Goal: Find specific page/section

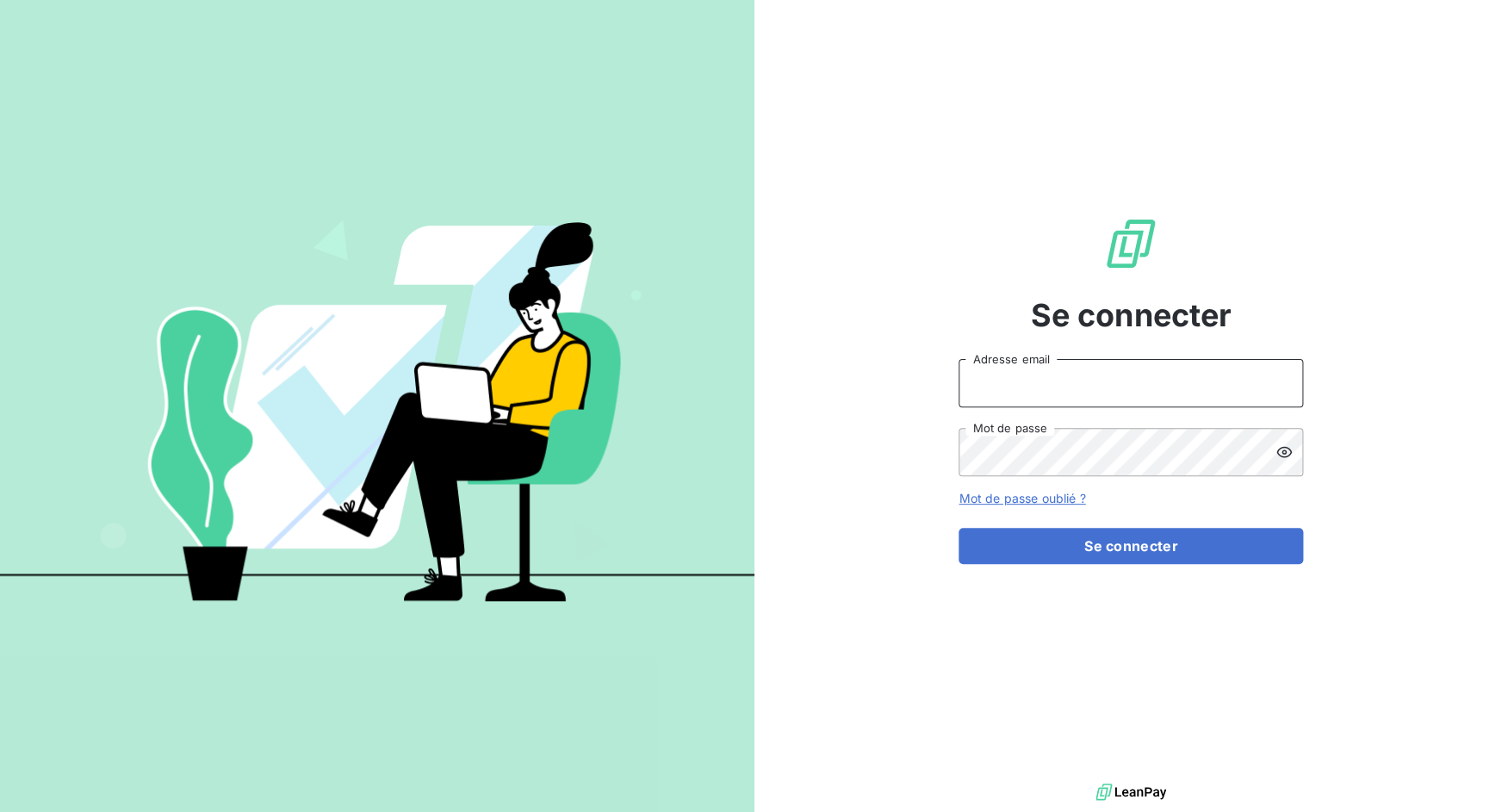
click at [1053, 400] on input "Adresse email" at bounding box center [1130, 383] width 345 height 49
drag, startPoint x: 1023, startPoint y: 386, endPoint x: 1099, endPoint y: 380, distance: 76.2
click at [1099, 380] on input "admin@3dcelo" at bounding box center [1130, 383] width 345 height 49
type input "admin@enaco"
click at [958, 528] on button "Se connecter" at bounding box center [1130, 546] width 345 height 36
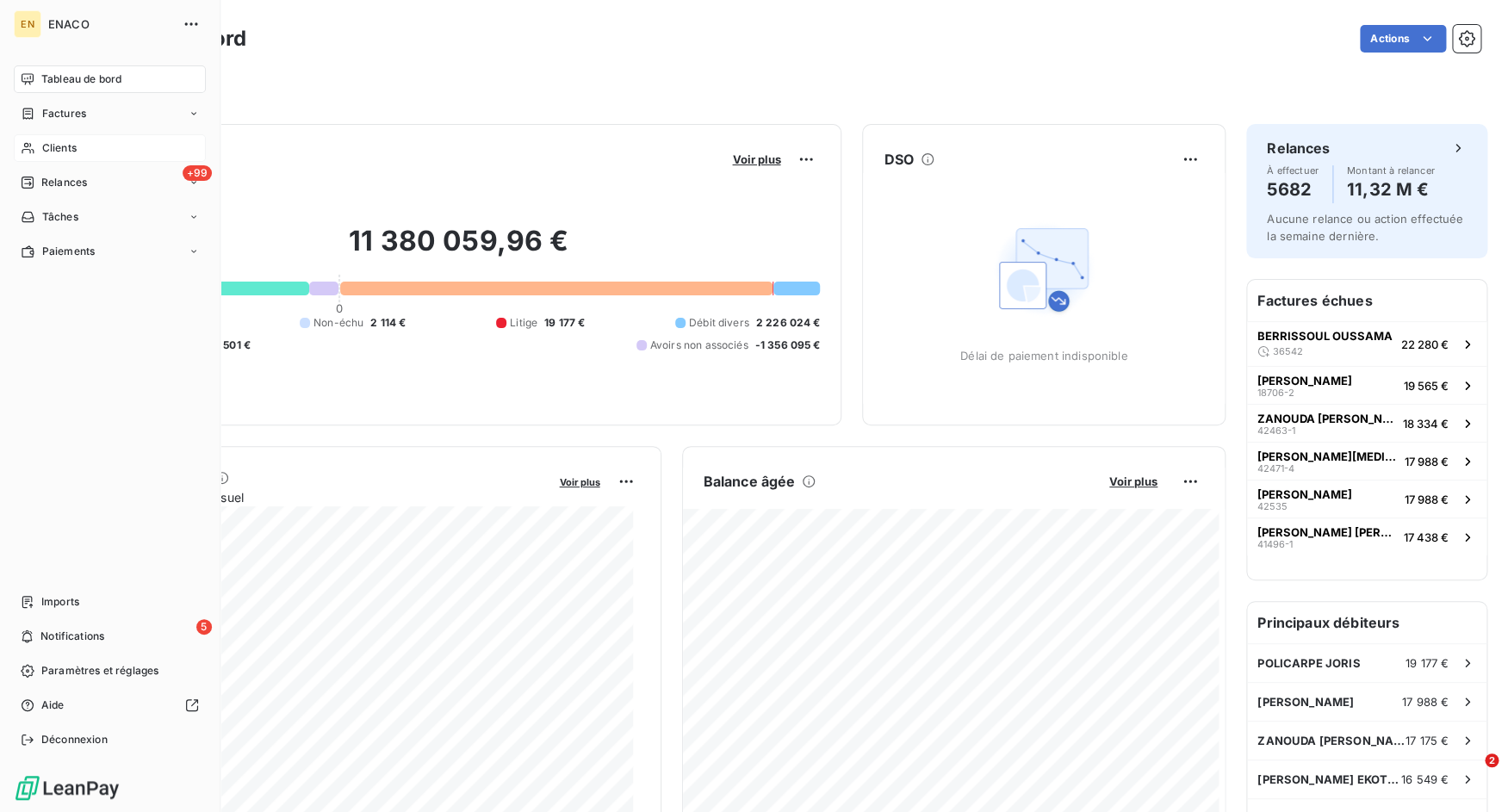
click at [54, 147] on span "Clients" at bounding box center [60, 149] width 35 height 16
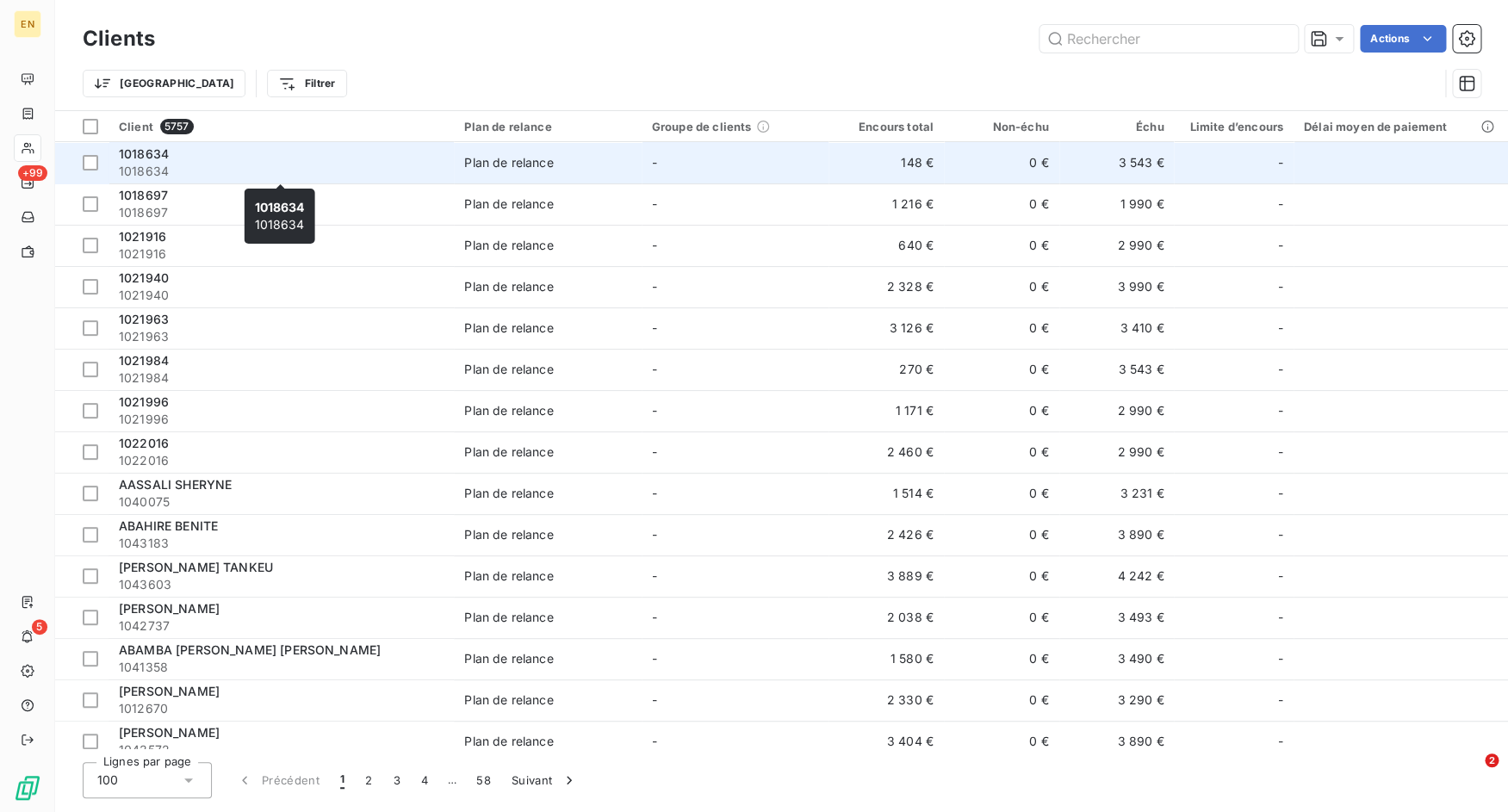
click at [325, 163] on span "1018634" at bounding box center [281, 171] width 325 height 17
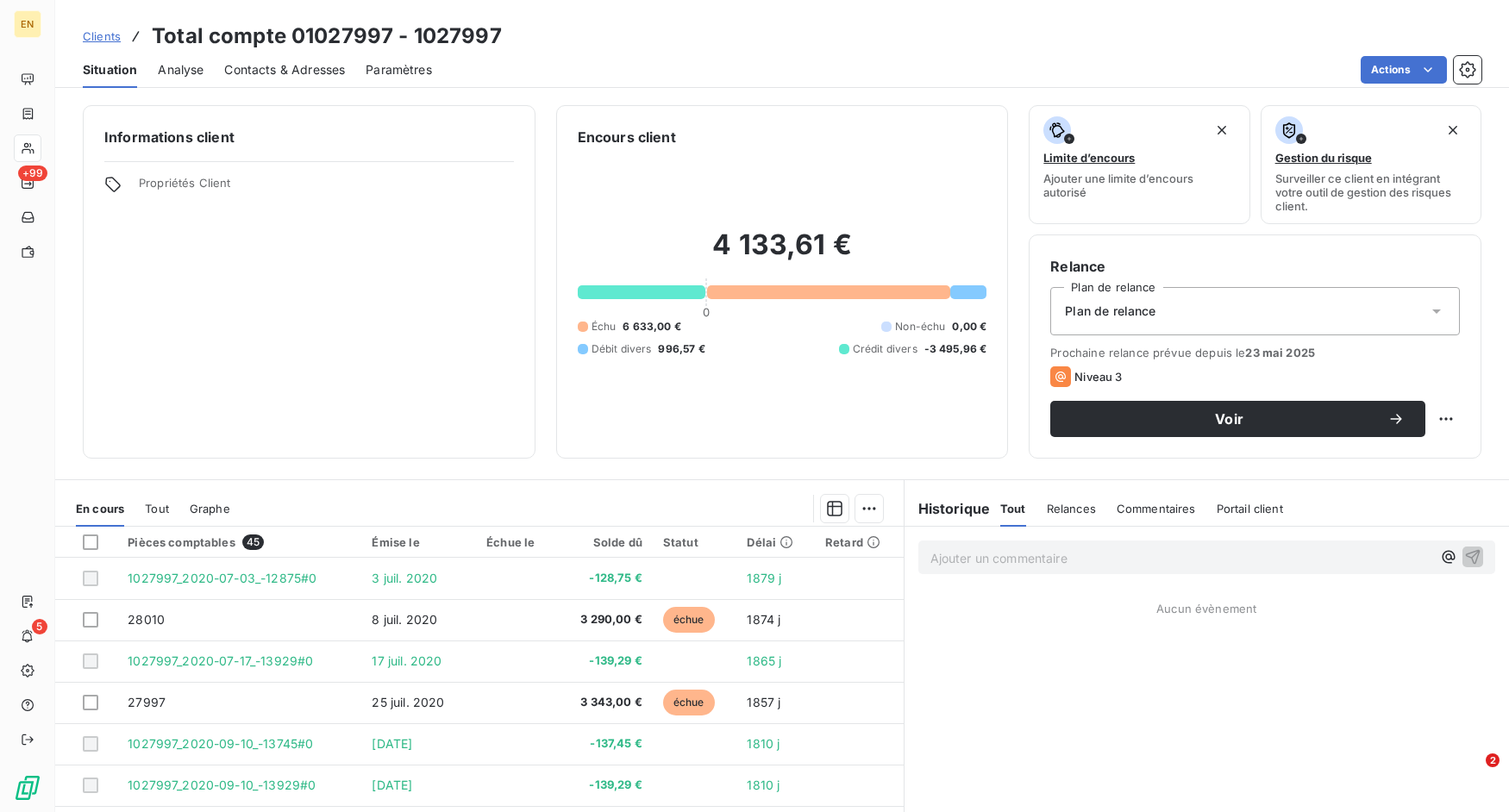
click at [97, 28] on link "Clients" at bounding box center [102, 37] width 38 height 17
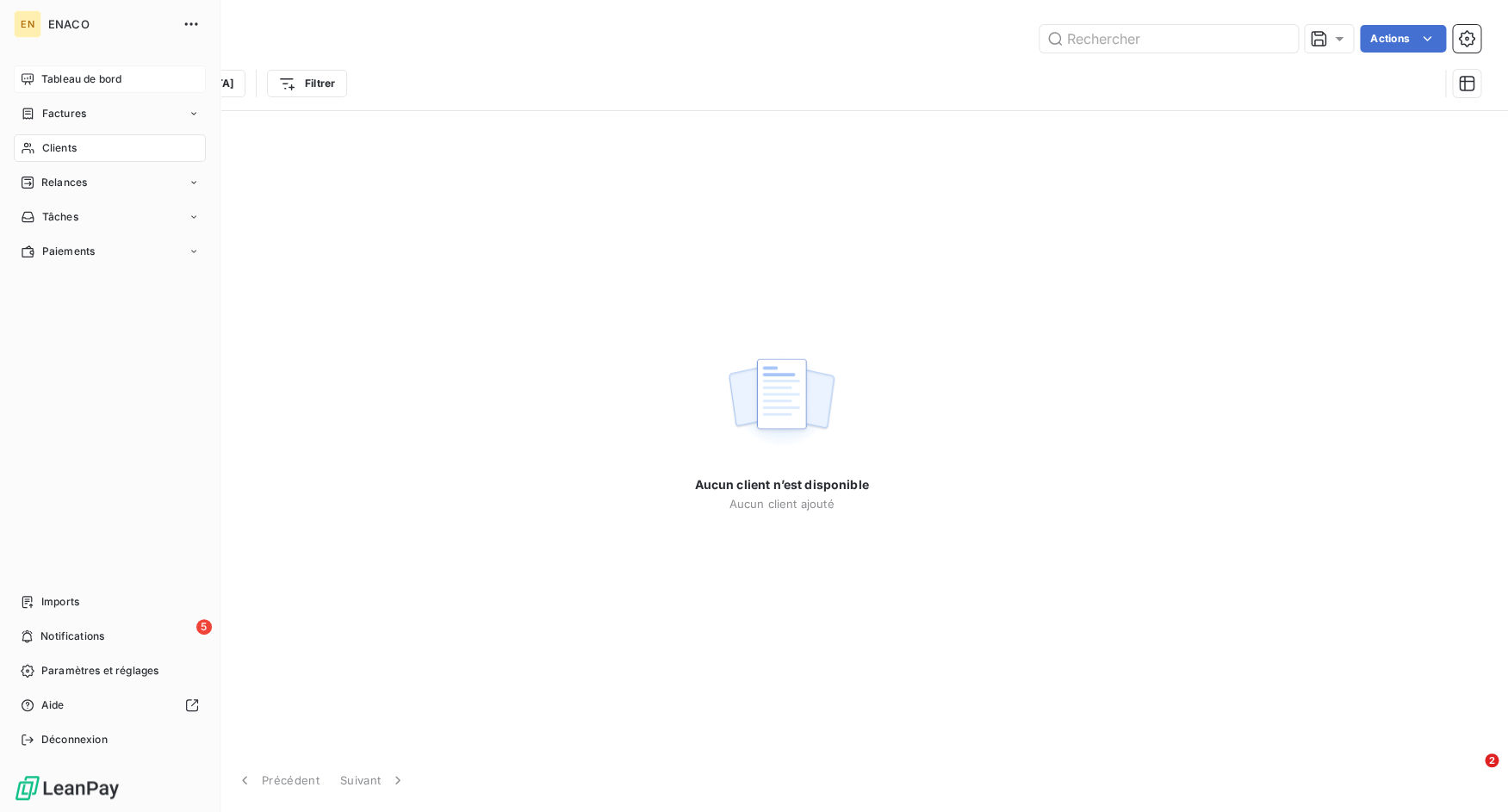
click at [31, 81] on icon at bounding box center [28, 79] width 14 height 14
